Goal: Task Accomplishment & Management: Complete application form

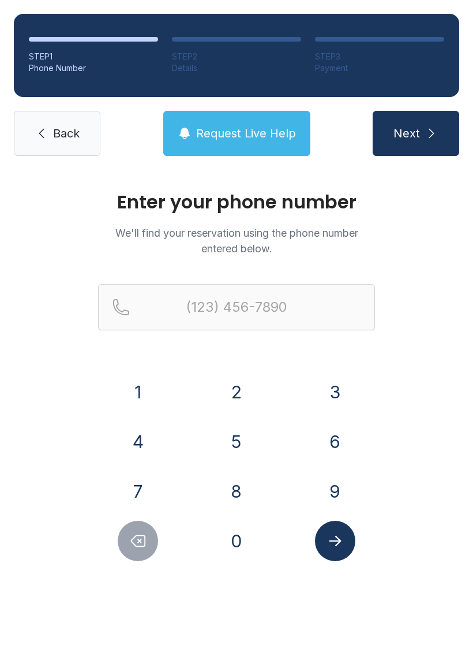
click at [134, 492] on button "7" at bounding box center [138, 491] width 40 height 40
click at [209, 542] on div "0" at bounding box center [237, 541] width 80 height 40
click at [230, 544] on button "0" at bounding box center [236, 541] width 40 height 40
click at [137, 440] on button "4" at bounding box center [138, 441] width 40 height 40
click at [140, 482] on button "7" at bounding box center [138, 491] width 40 height 40
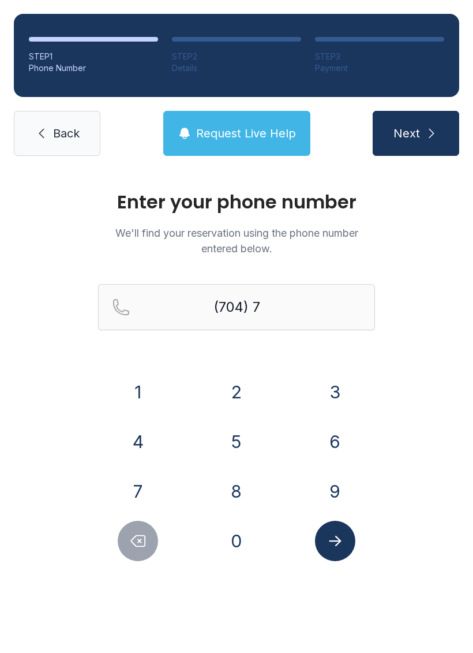
click at [134, 435] on button "4" at bounding box center [138, 441] width 40 height 40
click at [325, 490] on button "9" at bounding box center [335, 491] width 40 height 40
click at [143, 440] on button "4" at bounding box center [138, 441] width 40 height 40
click at [139, 389] on button "1" at bounding box center [138, 392] width 40 height 40
click at [138, 388] on button "1" at bounding box center [138, 392] width 40 height 40
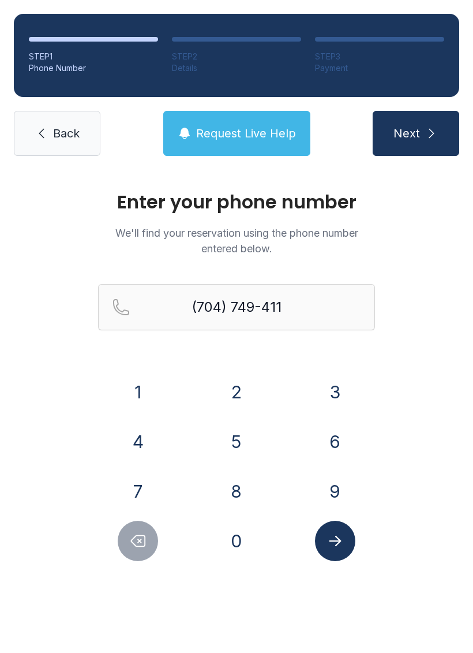
click at [137, 488] on button "7" at bounding box center [138, 491] width 40 height 40
type input "[PHONE_NUMBER]"
click at [327, 545] on icon "Submit lookup form" at bounding box center [335, 540] width 17 height 17
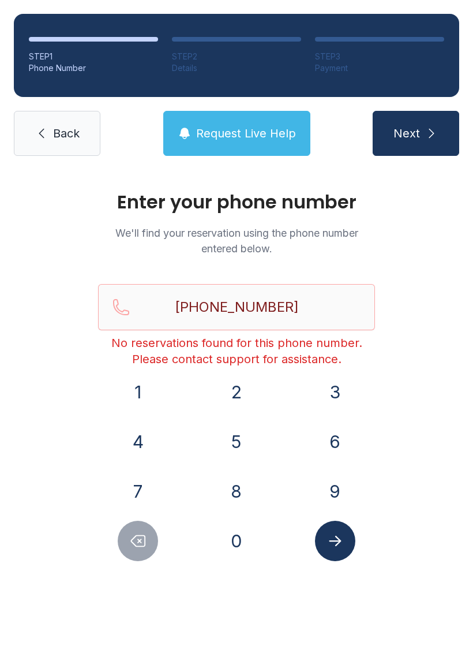
click at [418, 140] on span "Next" at bounding box center [407, 133] width 27 height 16
click at [238, 129] on span "Request Live Help" at bounding box center [246, 133] width 100 height 16
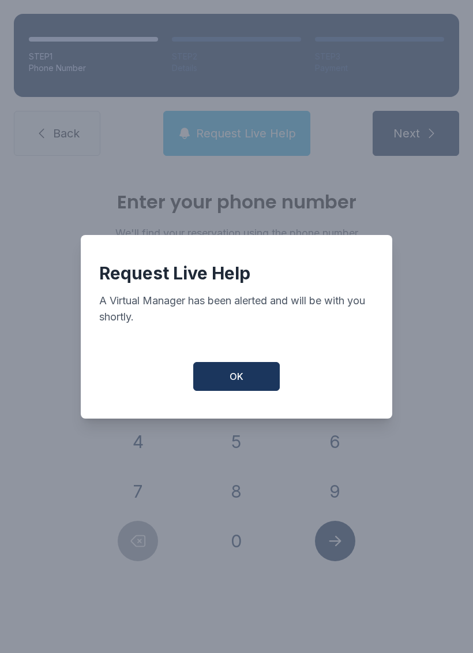
click at [235, 383] on span "OK" at bounding box center [237, 376] width 14 height 14
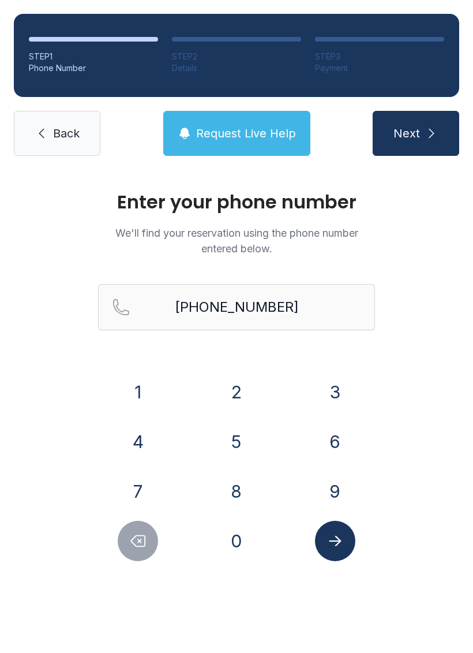
click at [407, 108] on div "STEP 1 Phone Number STEP 2 Details STEP 3 Payment Back Request Live Help Next" at bounding box center [236, 85] width 473 height 170
click at [411, 131] on span "Next" at bounding box center [407, 133] width 27 height 16
